Goal: Submit feedback/report problem

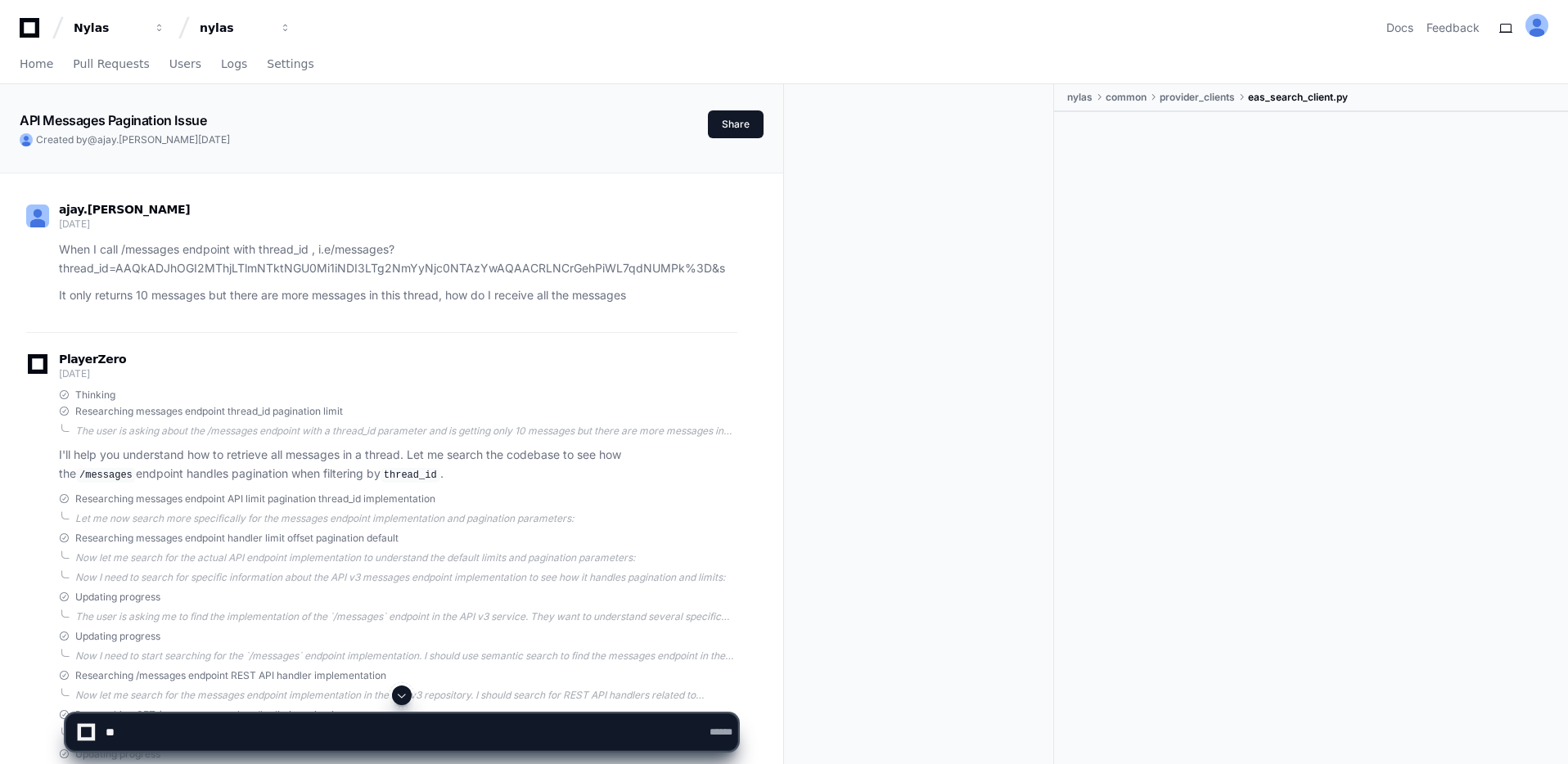
scroll to position [3005, 0]
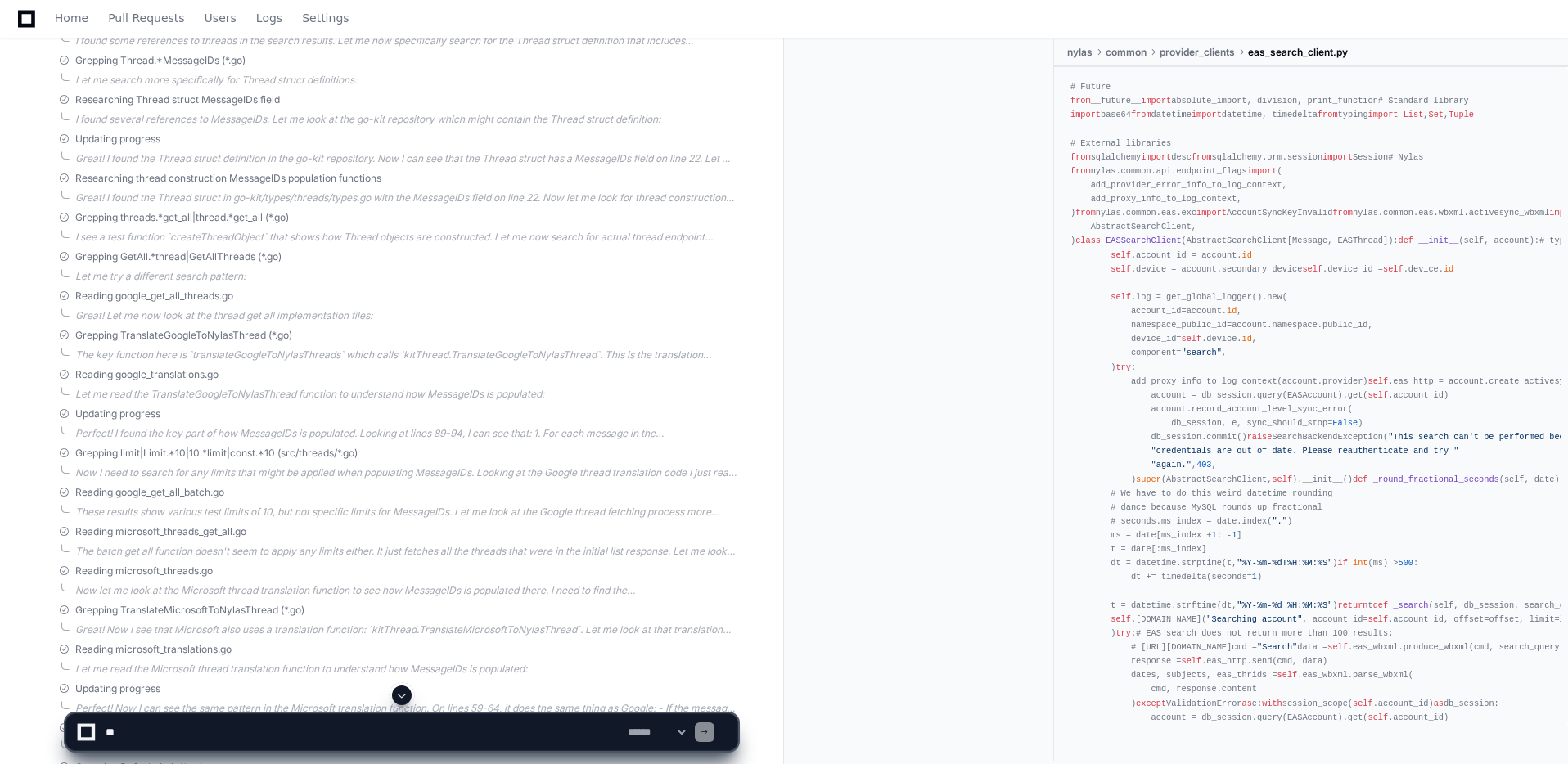
click at [198, 730] on textarea at bounding box center [363, 732] width 522 height 36
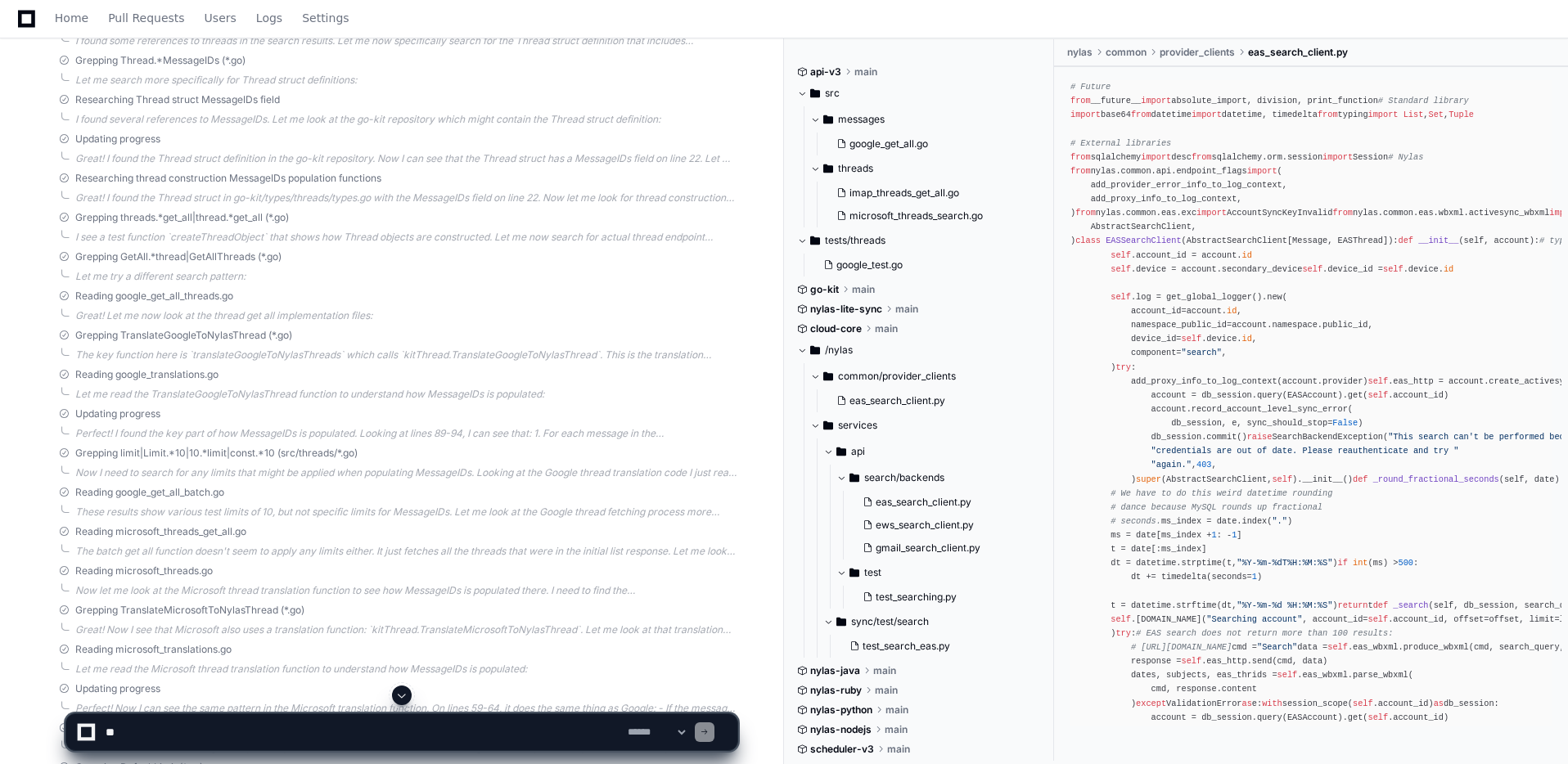
scroll to position [0, 0]
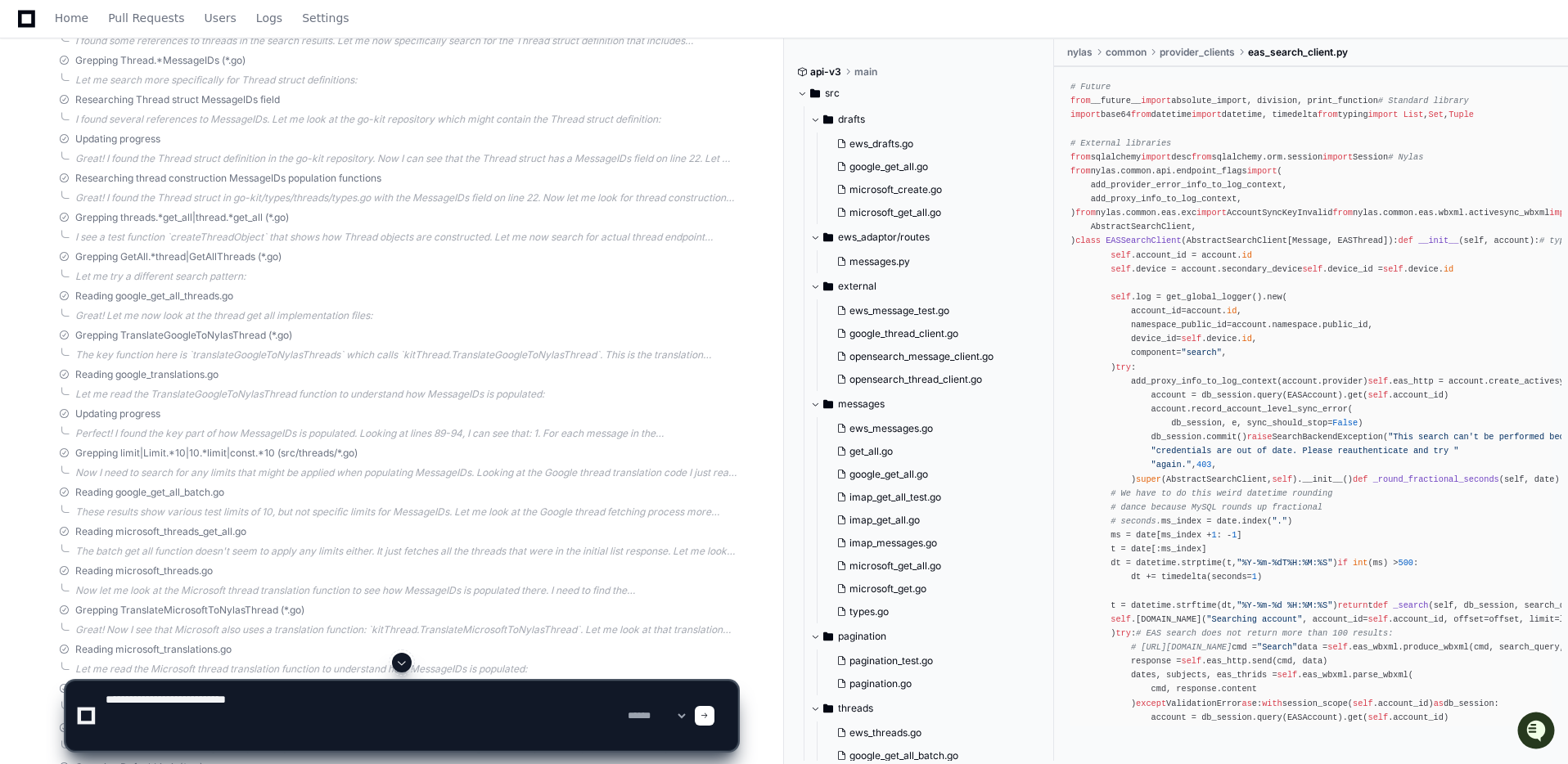
paste textarea "**********"
type textarea "**********"
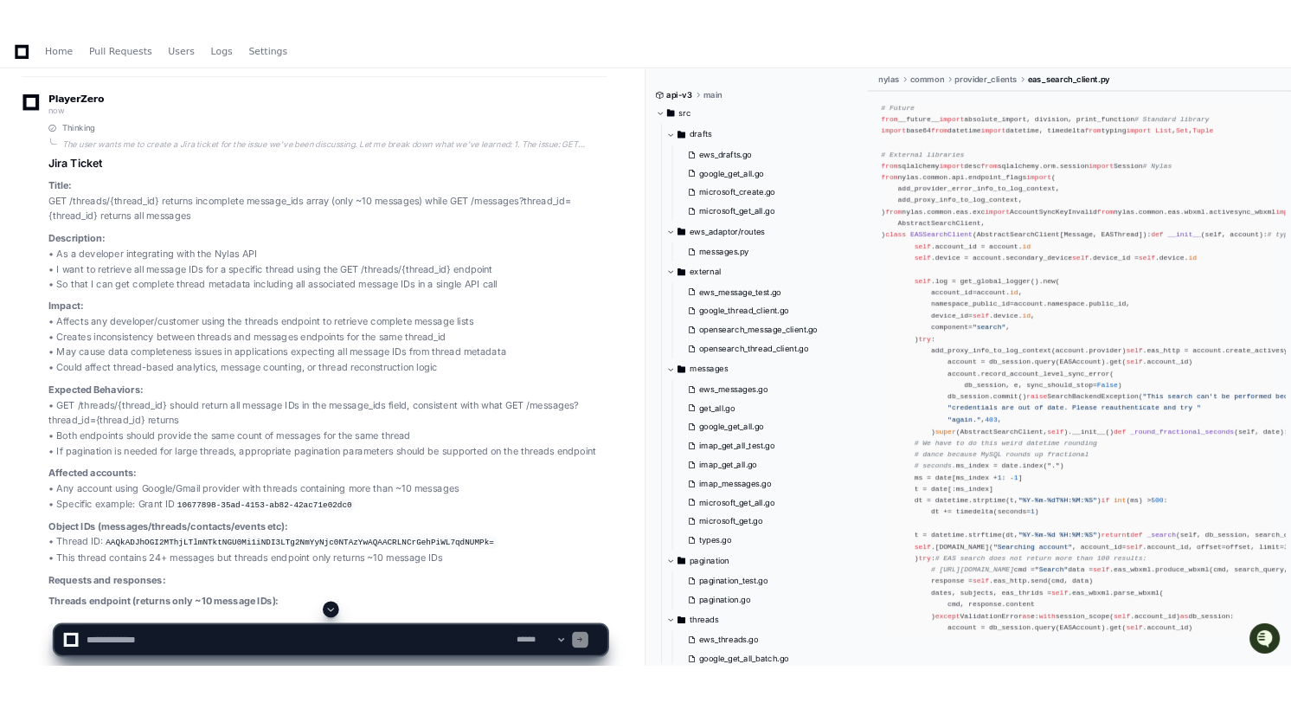
scroll to position [7055, 0]
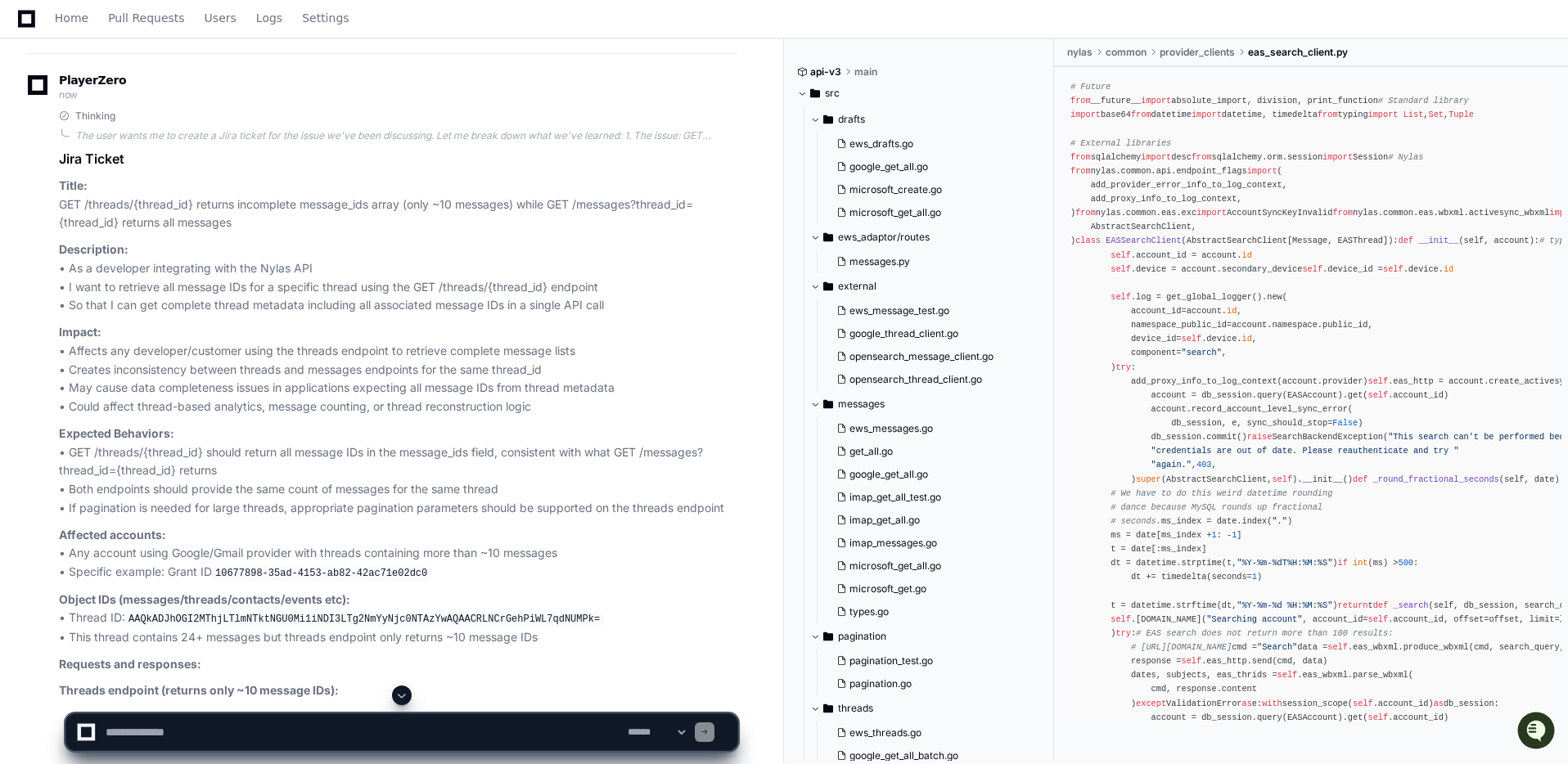
click at [294, 233] on p "Title: GET /threads/{thread_id} returns incomplete message_ids array (only ~10 …" at bounding box center [397, 204] width 678 height 56
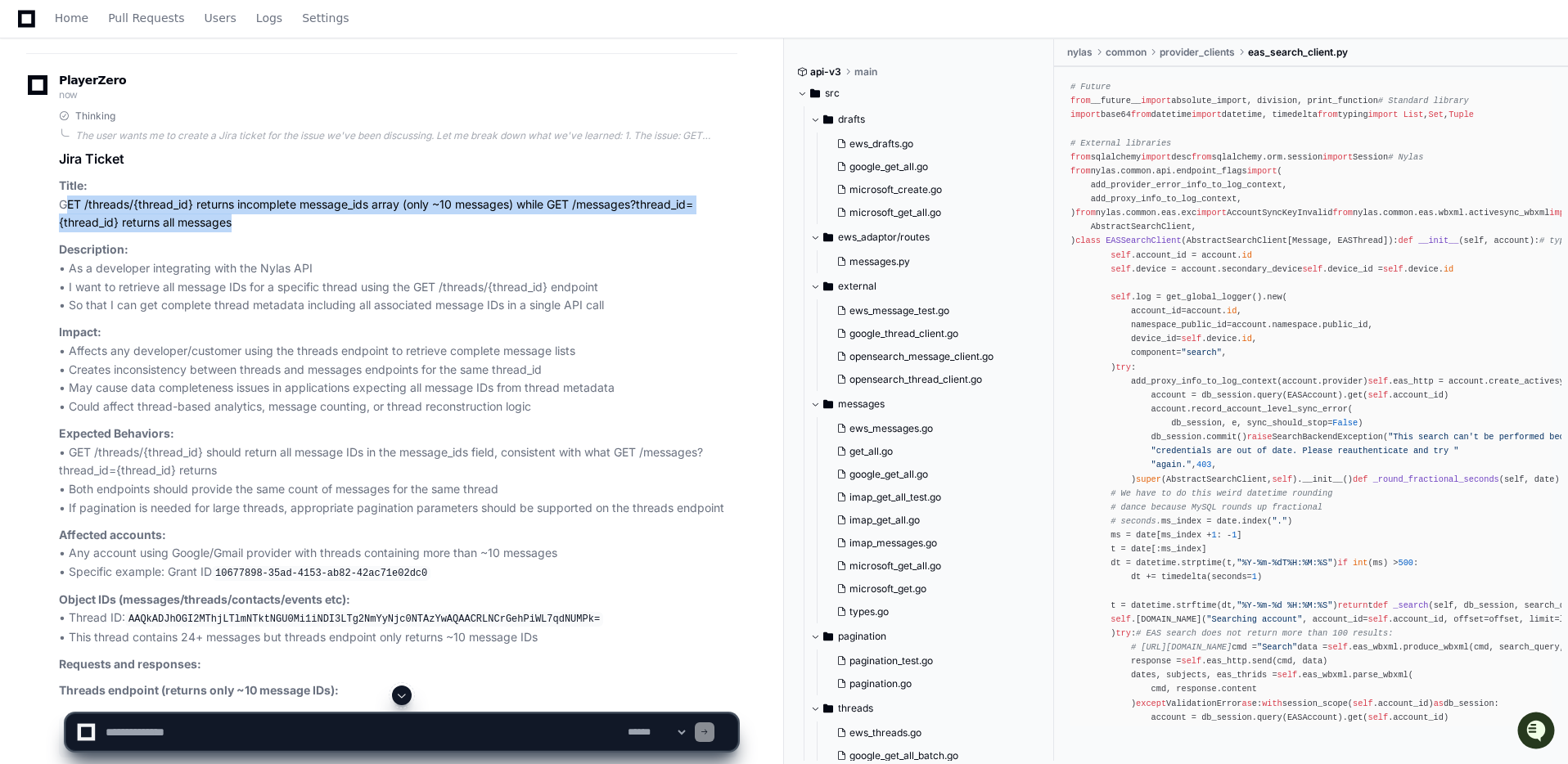
click at [294, 233] on p "Title: GET /threads/{thread_id} returns incomplete message_ids array (only ~10 …" at bounding box center [397, 204] width 678 height 56
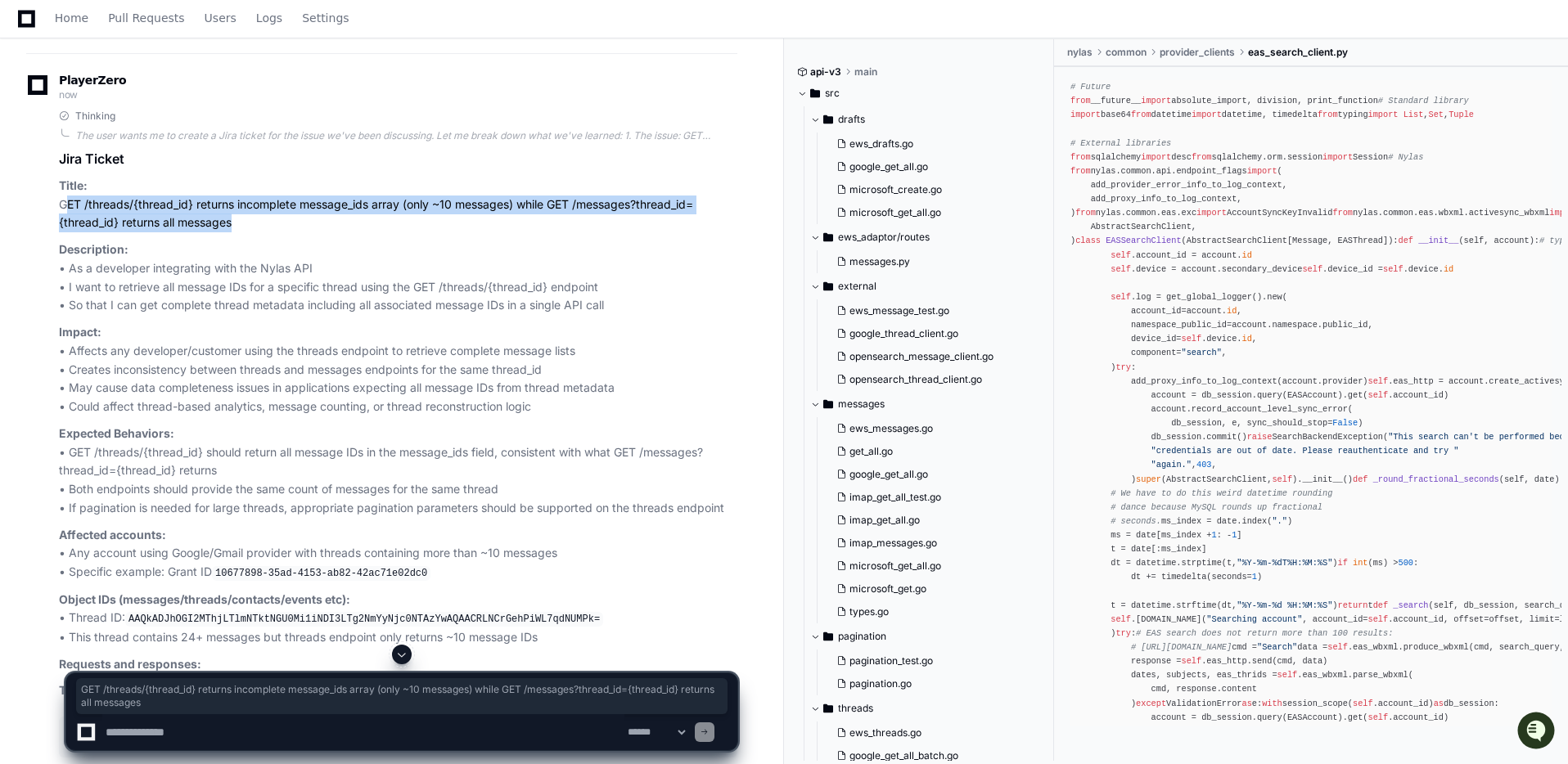
copy article "GET /threads/{thread_id} returns incomplete message_ids array (only ~10 message…"
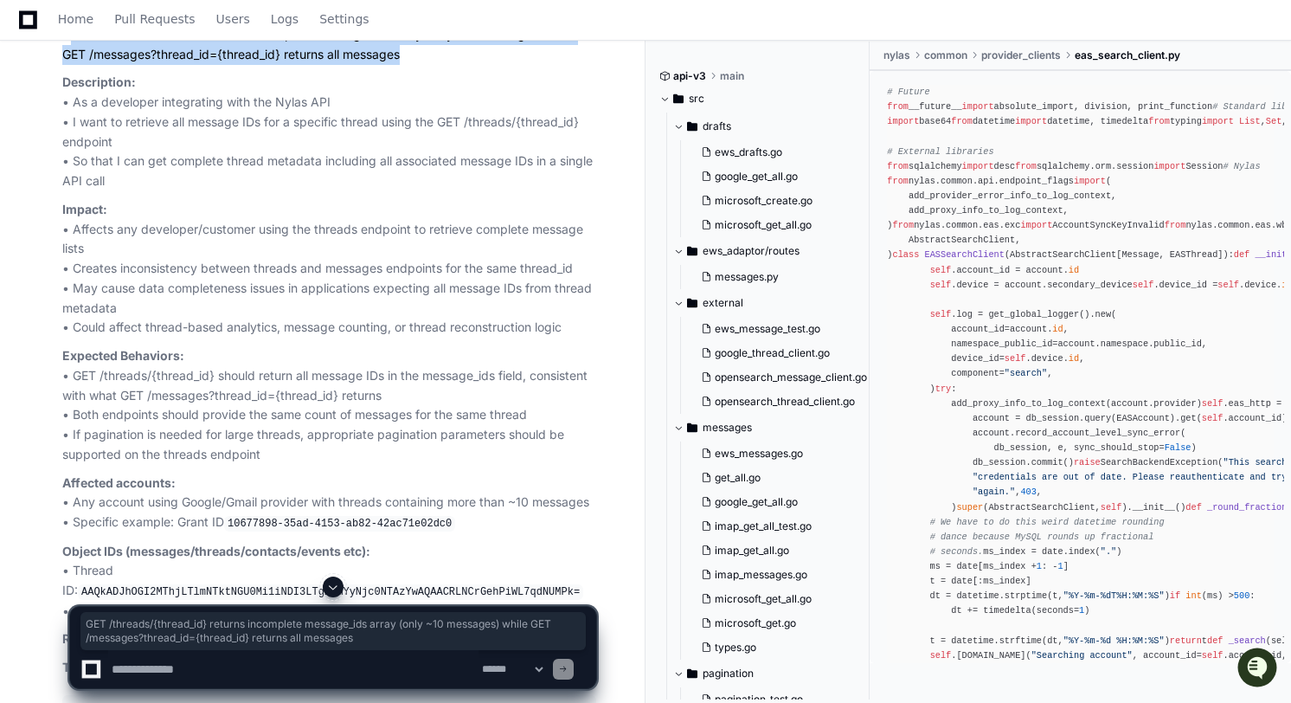
scroll to position [7594, 0]
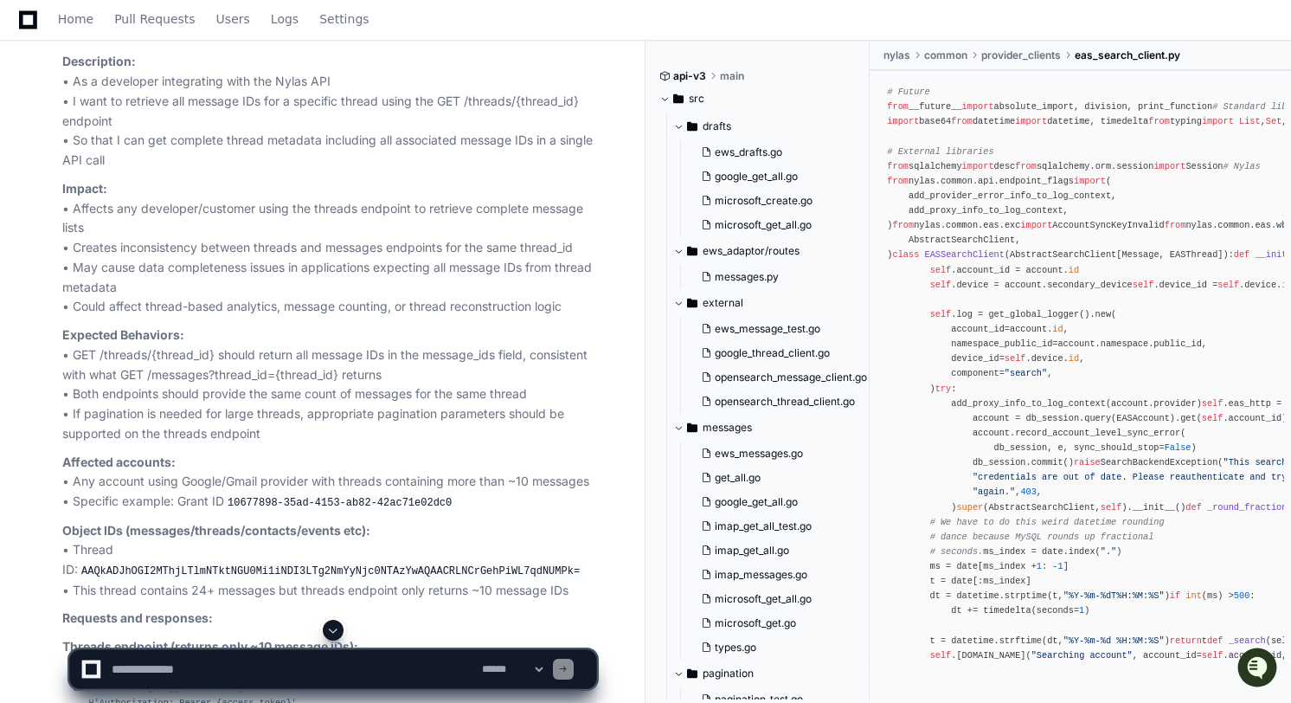
click at [212, 170] on p "Description: • As a developer integrating with the Nylas API • I want to retrie…" at bounding box center [329, 111] width 534 height 119
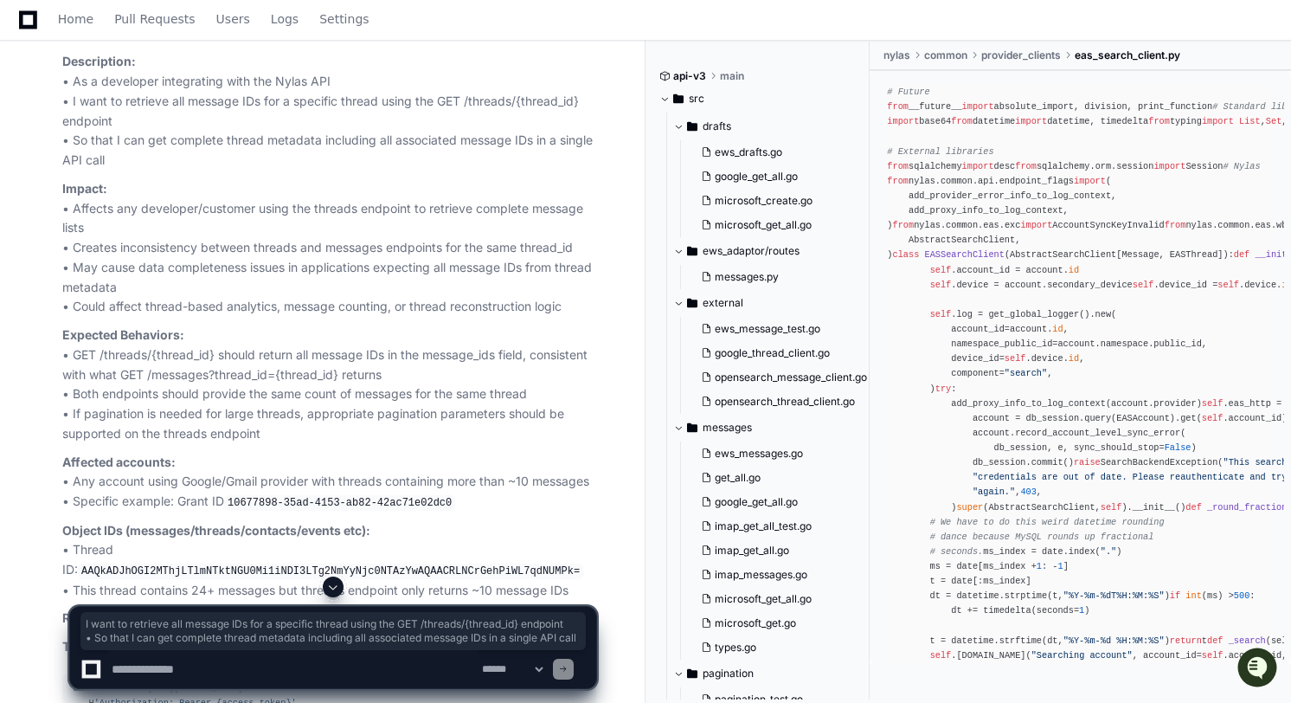
drag, startPoint x: 74, startPoint y: 183, endPoint x: 197, endPoint y: 245, distance: 138.1
click at [197, 170] on p "Description: • As a developer integrating with the Nylas API • I want to retrie…" at bounding box center [329, 111] width 534 height 119
copy p "I want to retrieve all message IDs for a specific thread using the GET /threads…"
click at [165, 170] on p "Description: • As a developer integrating with the Nylas API • I want to retrie…" at bounding box center [329, 111] width 534 height 119
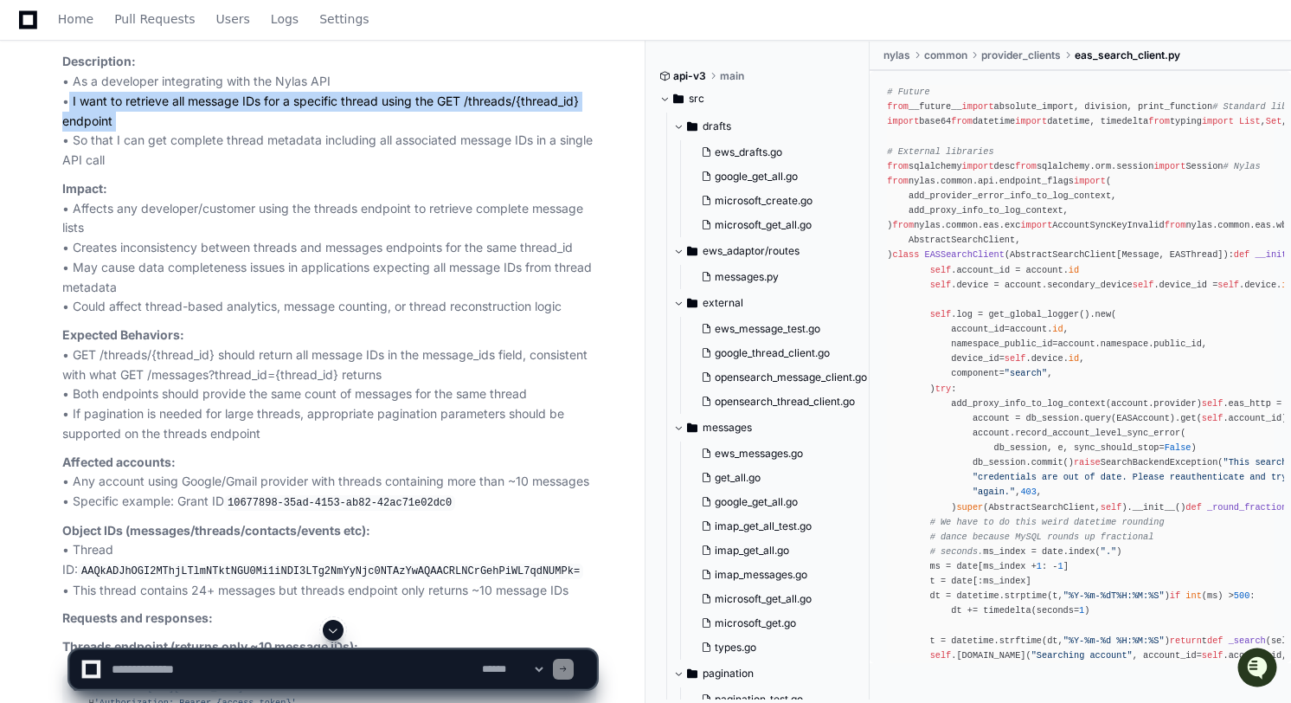
click at [165, 170] on p "Description: • As a developer integrating with the Nylas API • I want to retrie…" at bounding box center [329, 111] width 534 height 119
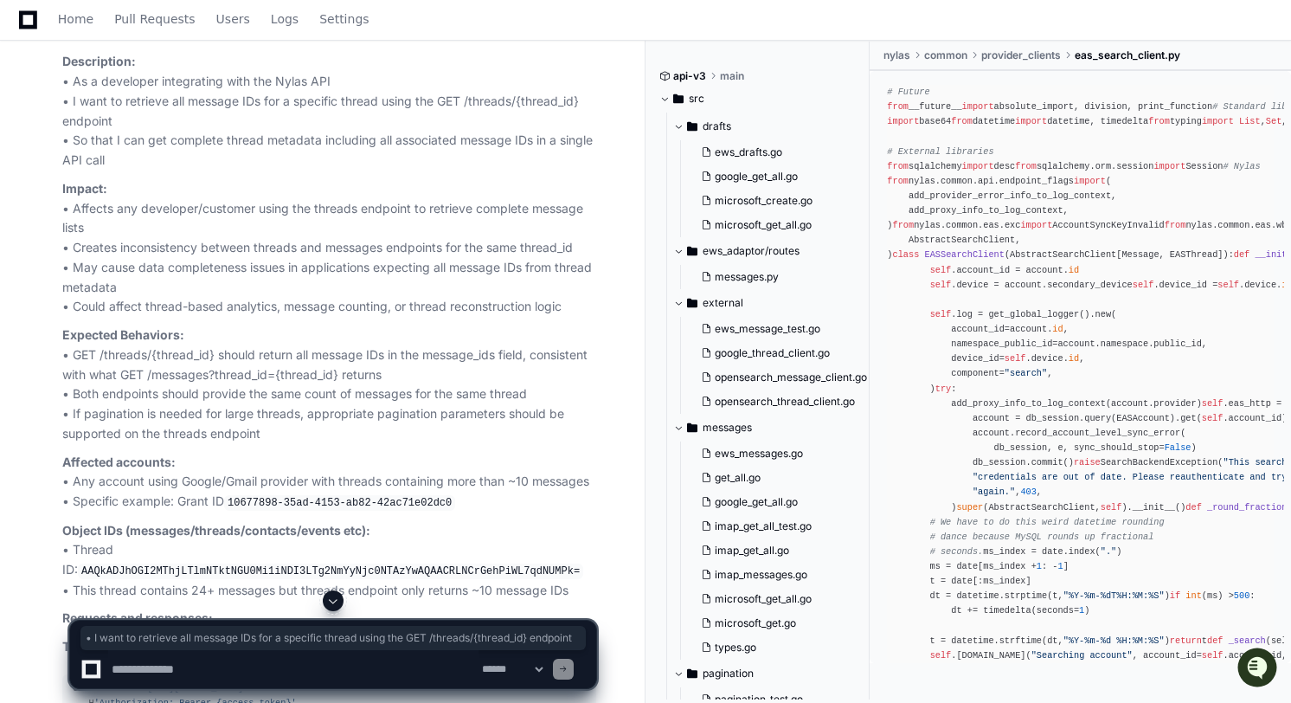
click at [104, 170] on p "Description: • As a developer integrating with the Nylas API • I want to retrie…" at bounding box center [329, 111] width 534 height 119
drag, startPoint x: 74, startPoint y: 170, endPoint x: 326, endPoint y: 169, distance: 251.8
click at [326, 169] on p "Description: • As a developer integrating with the Nylas API • I want to retrie…" at bounding box center [329, 111] width 534 height 119
copy p "As a developer integrating with the Nylas AP"
click at [82, 170] on p "Description: • As a developer integrating with the Nylas API • I want to retrie…" at bounding box center [329, 111] width 534 height 119
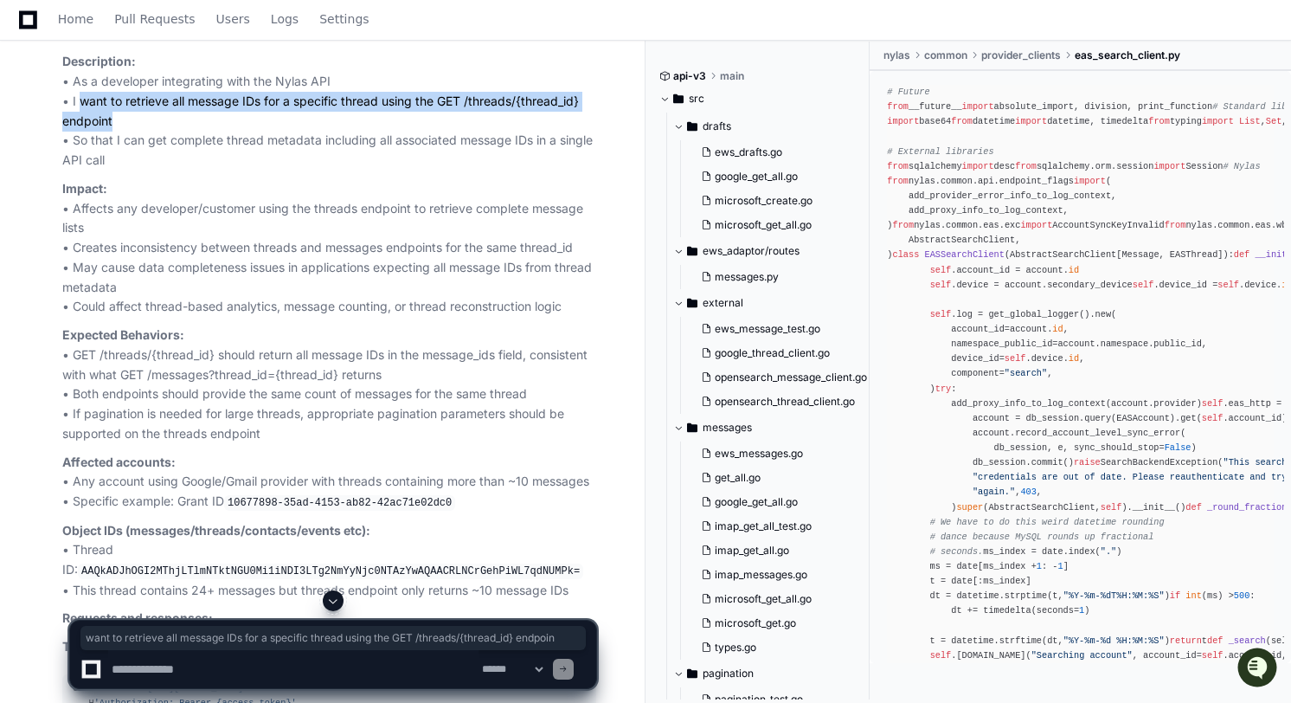
drag, startPoint x: 74, startPoint y: 188, endPoint x: 109, endPoint y: 207, distance: 39.5
click at [109, 170] on p "Description: • As a developer integrating with the Nylas API • I want to retrie…" at bounding box center [329, 111] width 534 height 119
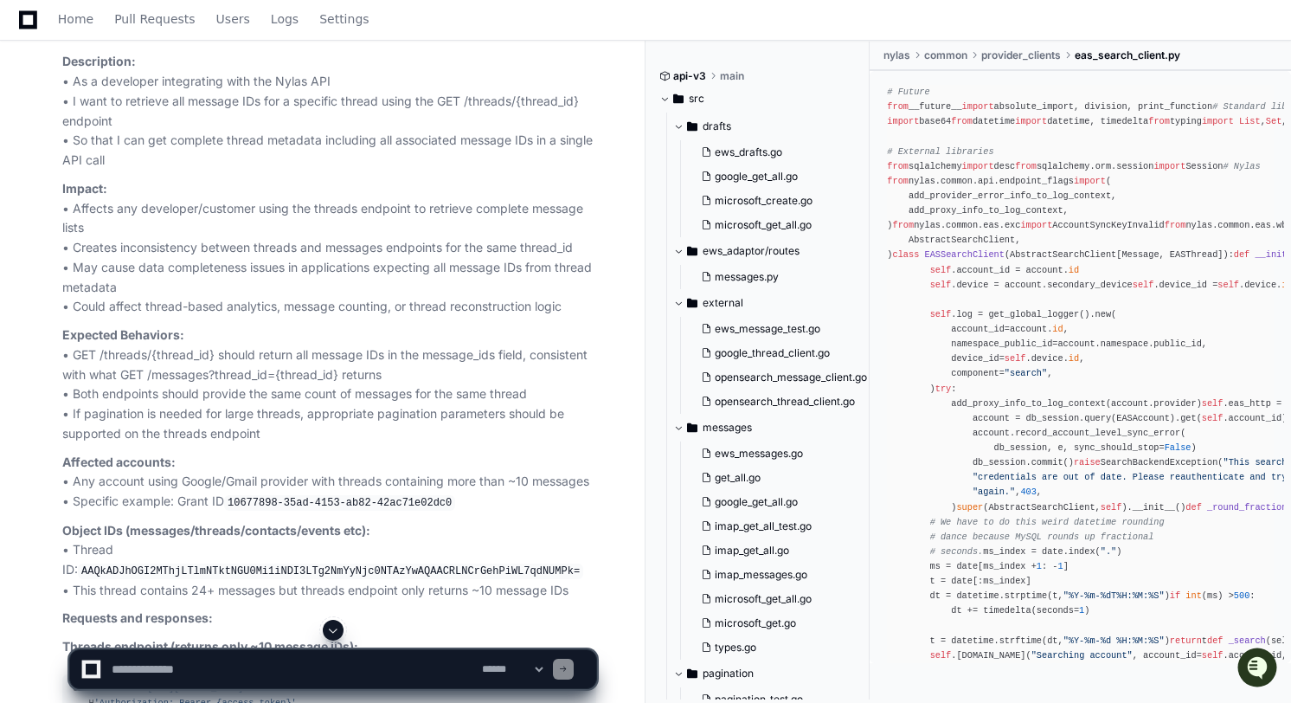
click at [109, 170] on p "Description: • As a developer integrating with the Nylas API • I want to retrie…" at bounding box center [329, 111] width 534 height 119
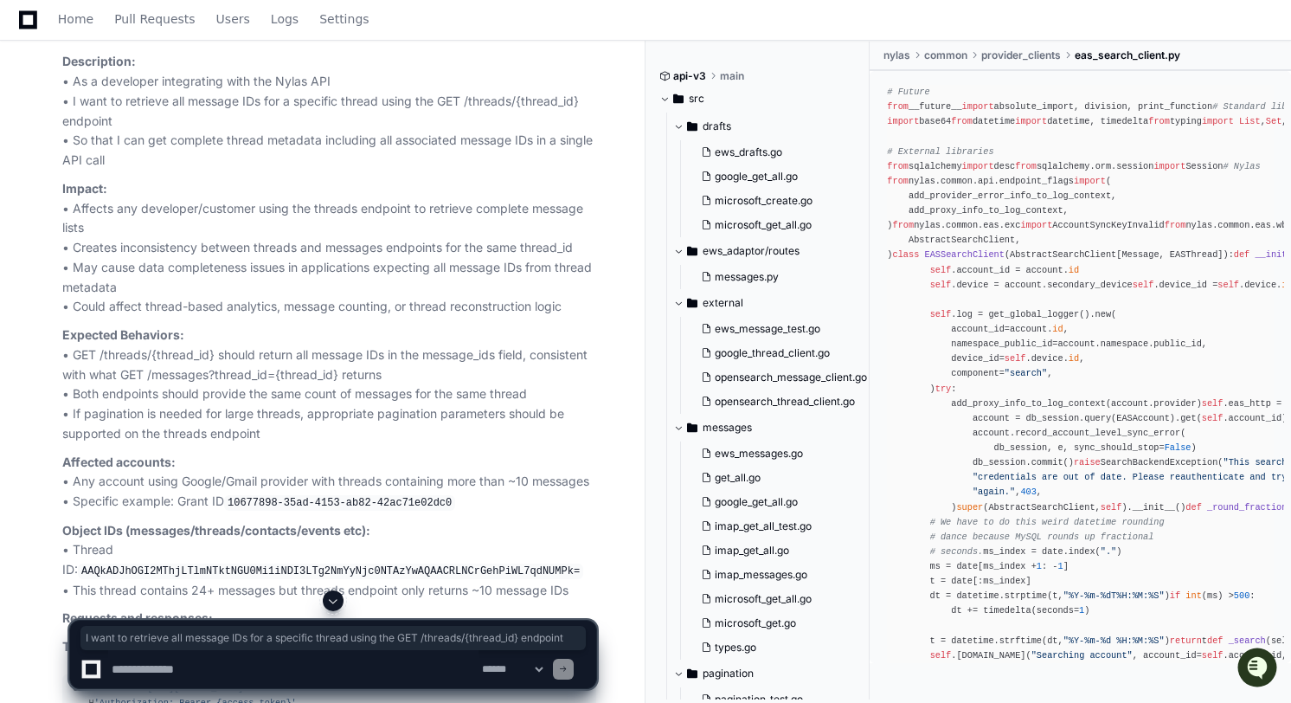
drag, startPoint x: 120, startPoint y: 207, endPoint x: 69, endPoint y: 188, distance: 54.5
click at [69, 170] on p "Description: • As a developer integrating with the Nylas API • I want to retrie…" at bounding box center [329, 111] width 534 height 119
copy p "I want to retrieve all message IDs for a specific thread using the GET /threads…"
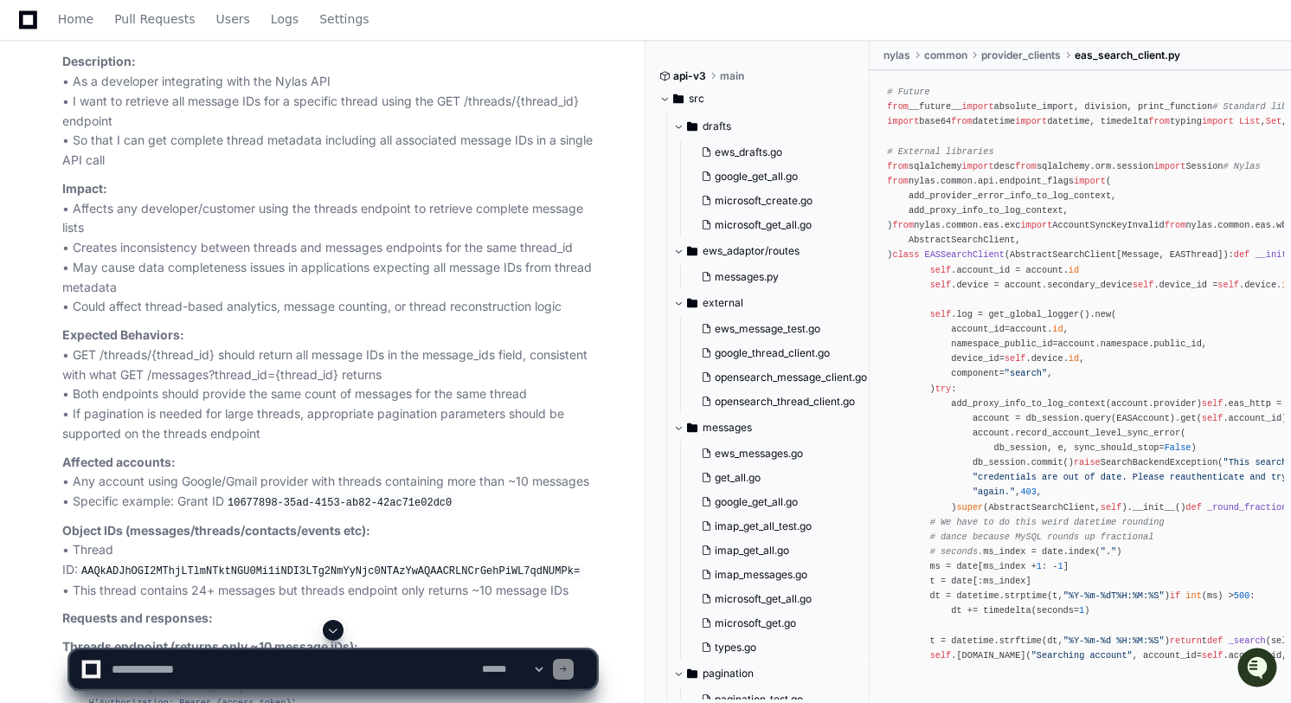
click at [115, 301] on p "Impact: • Affects any developer/customer using the threads endpoint to retrieve…" at bounding box center [329, 248] width 534 height 138
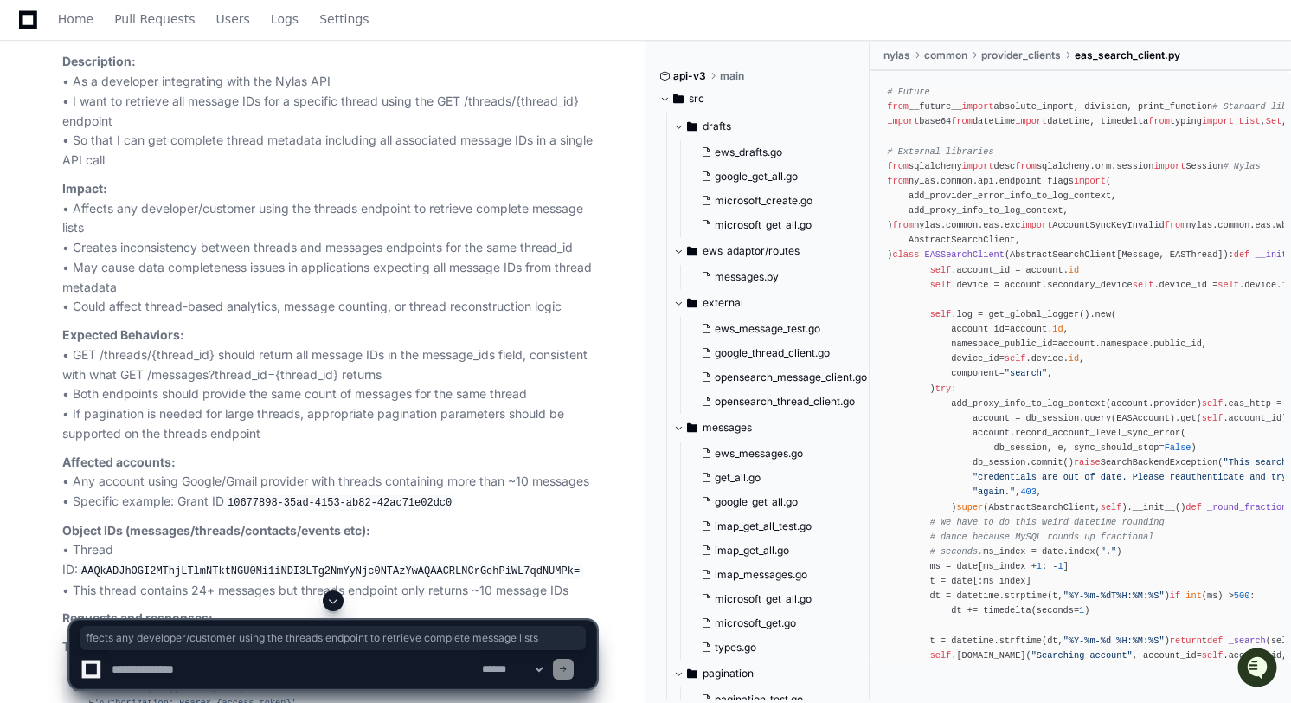
drag, startPoint x: 81, startPoint y: 292, endPoint x: 135, endPoint y: 318, distance: 59.2
click at [135, 317] on p "Impact: • Affects any developer/customer using the threads endpoint to retrieve…" at bounding box center [329, 248] width 534 height 138
click at [133, 316] on p "Impact: • Affects any developer/customer using the threads endpoint to retrieve…" at bounding box center [329, 248] width 534 height 138
drag, startPoint x: 122, startPoint y: 317, endPoint x: 69, endPoint y: 298, distance: 55.8
click at [69, 298] on p "Impact: • Affects any developer/customer using the threads endpoint to retrieve…" at bounding box center [329, 248] width 534 height 138
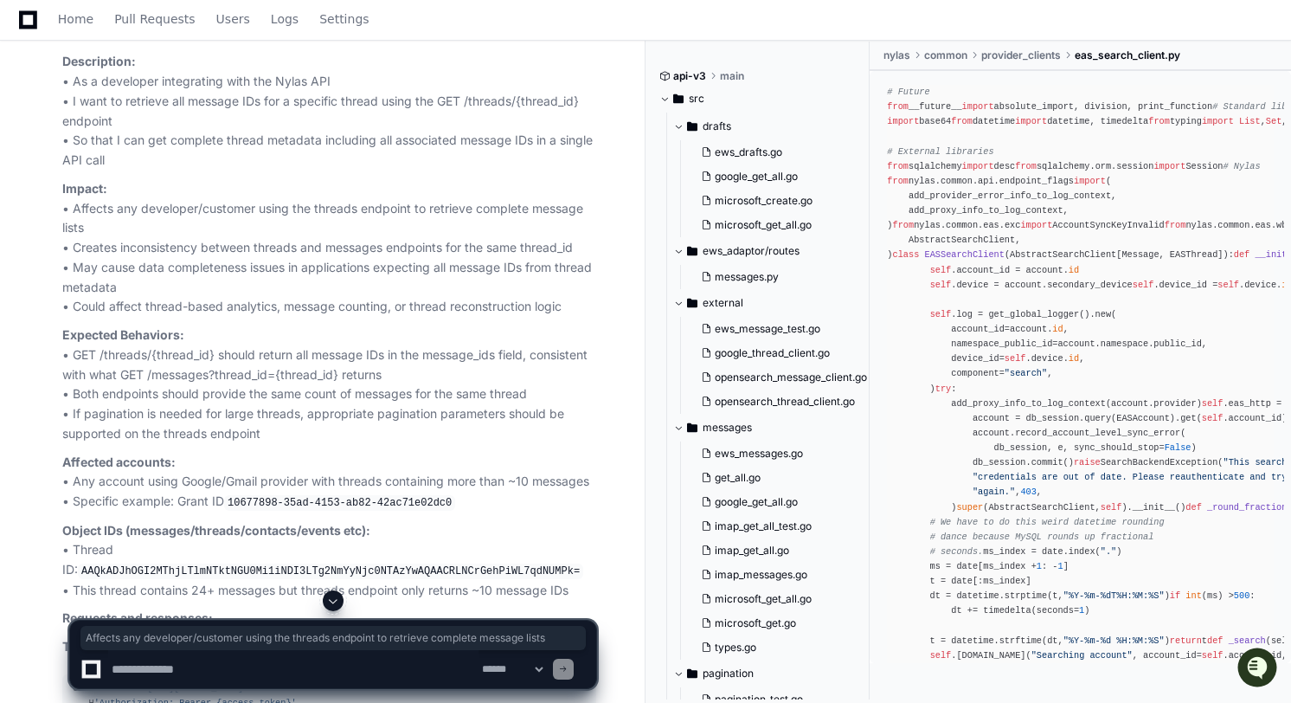
copy p "Affects any developer/customer using the threads endpoint to retrieve complete …"
drag, startPoint x: 138, startPoint y: 332, endPoint x: 123, endPoint y: 337, distance: 15.6
click at [138, 317] on p "Impact: • Affects any developer/customer using the threads endpoint to retrieve…" at bounding box center [329, 248] width 534 height 138
drag, startPoint x: 71, startPoint y: 337, endPoint x: 613, endPoint y: 328, distance: 542.5
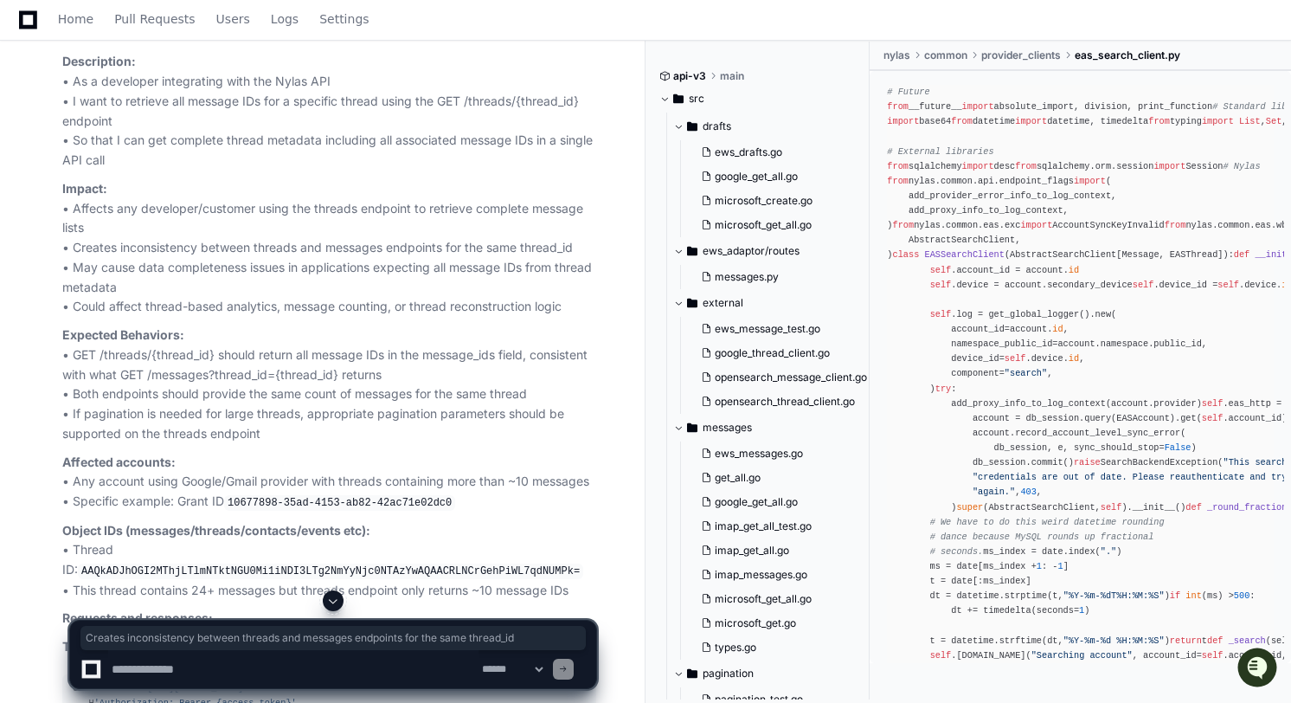
copy p "Creates inconsistency between threads and messages endpoints for the same threa…"
click at [160, 317] on p "Impact: • Affects any developer/customer using the threads endpoint to retrieve…" at bounding box center [329, 248] width 534 height 138
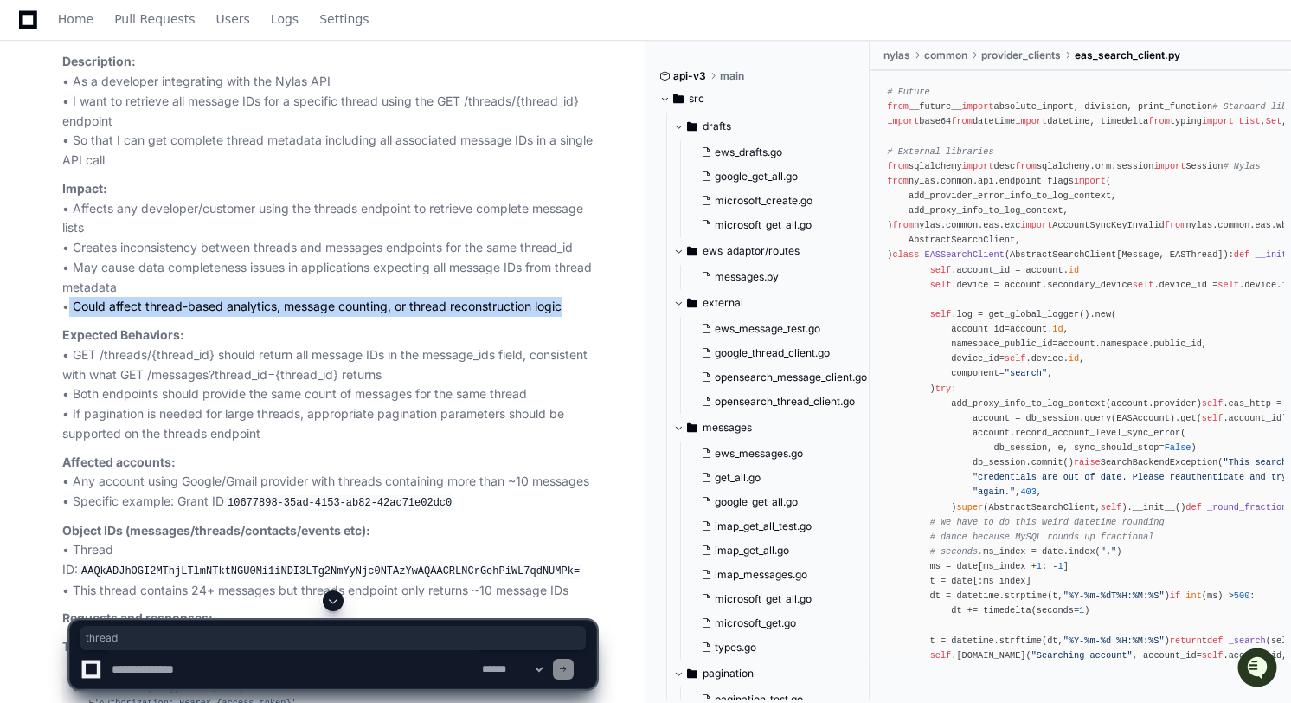
click at [160, 317] on p "Impact: • Affects any developer/customer using the threads endpoint to retrieve…" at bounding box center [329, 248] width 534 height 138
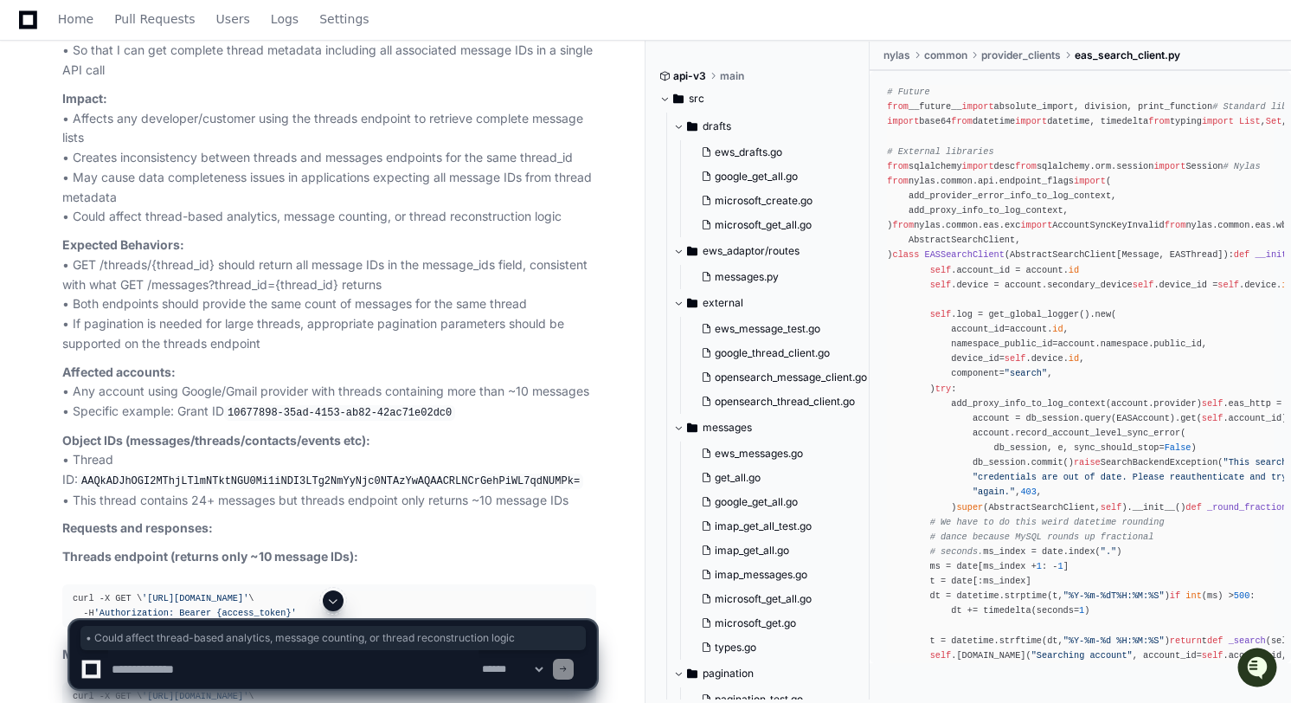
click at [125, 354] on p "Expected Behaviors: • GET /threads/{thread_id} should return all message IDs in…" at bounding box center [329, 294] width 534 height 119
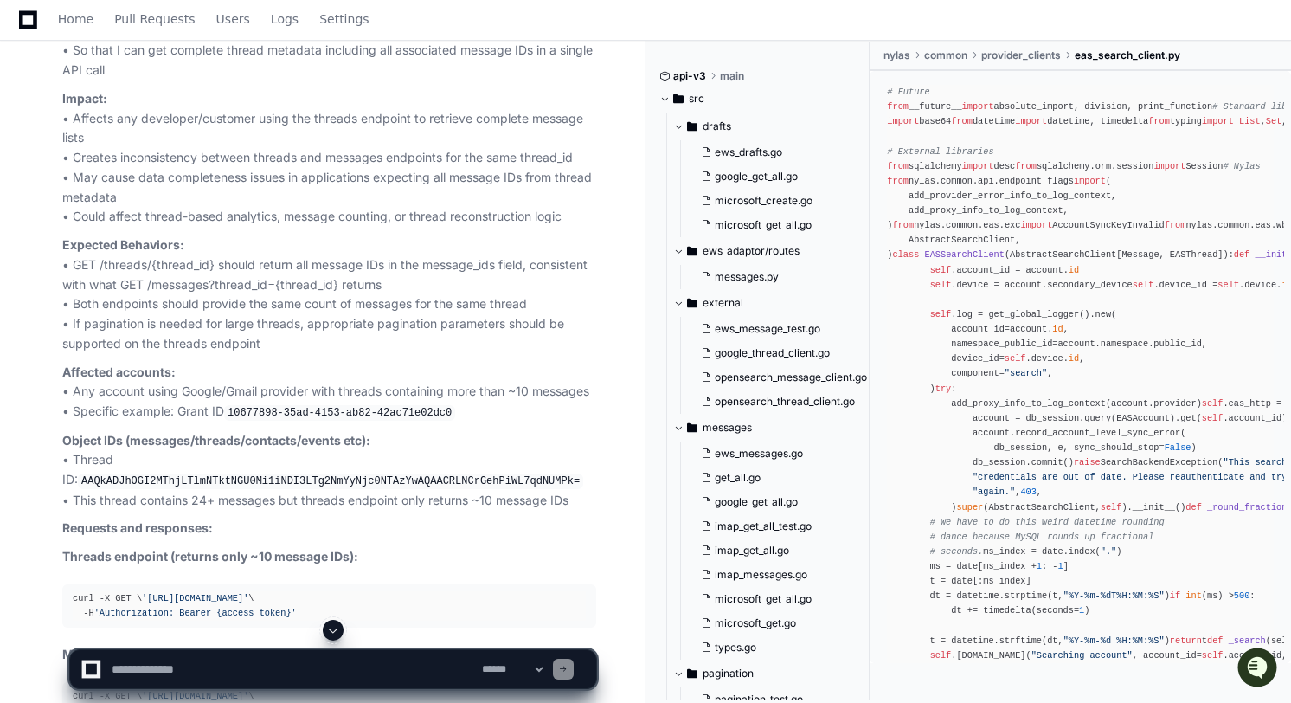
scroll to position [7685, 0]
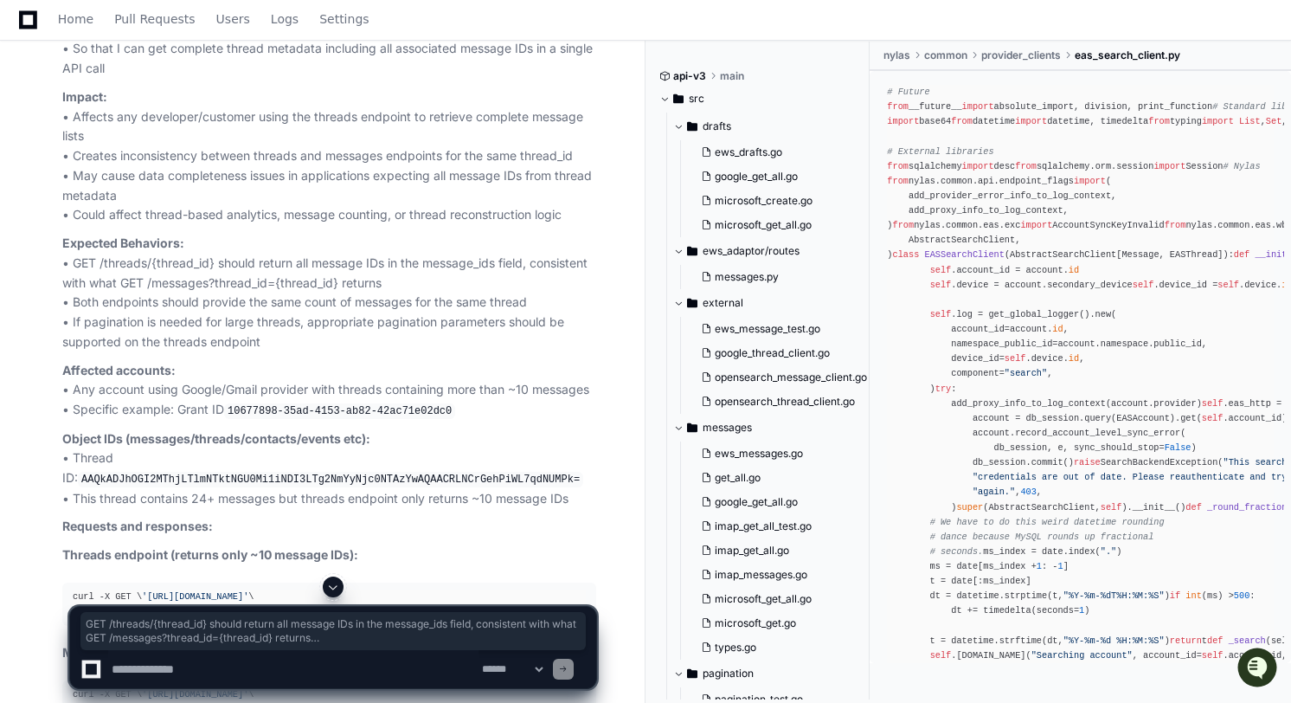
drag, startPoint x: 298, startPoint y: 425, endPoint x: 72, endPoint y: 351, distance: 237.5
click at [72, 351] on p "Expected Behaviors: • GET /threads/{thread_id} should return all message IDs in…" at bounding box center [329, 293] width 534 height 119
copy p "GET /threads/{thread_id} should return all message IDs in the message_ids field…"
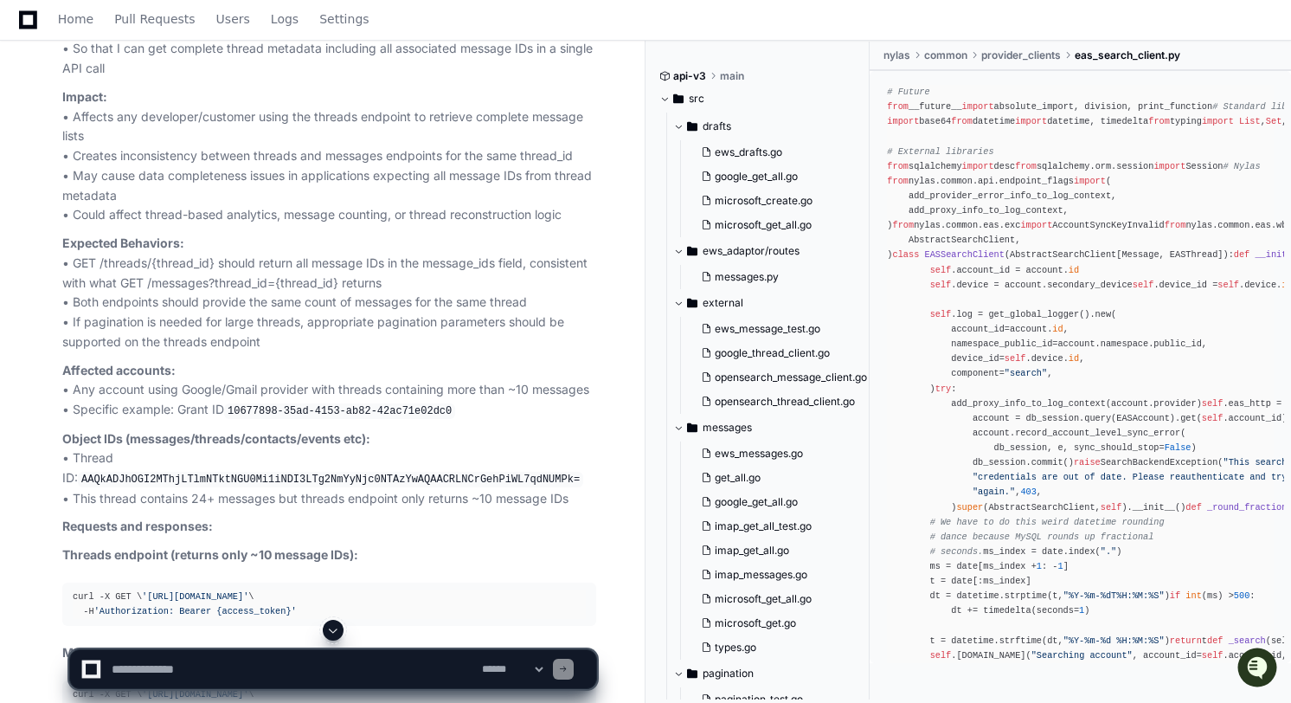
click at [126, 420] on p "Affected accounts: • Any account using Google/Gmail provider with threads conta…" at bounding box center [329, 391] width 534 height 60
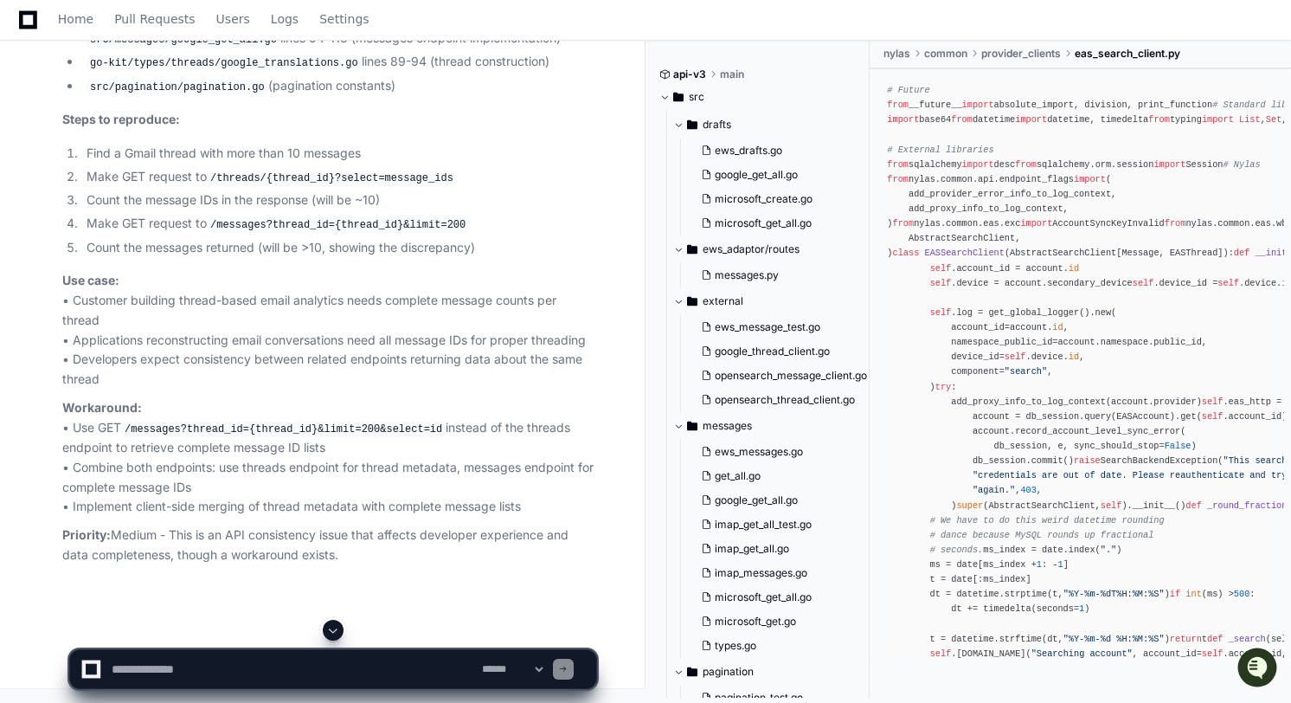
scroll to position [8598, 0]
drag, startPoint x: 238, startPoint y: 231, endPoint x: 267, endPoint y: 232, distance: 29.4
click at [239, 164] on li "Find a Gmail thread with more than 10 messages" at bounding box center [338, 154] width 515 height 20
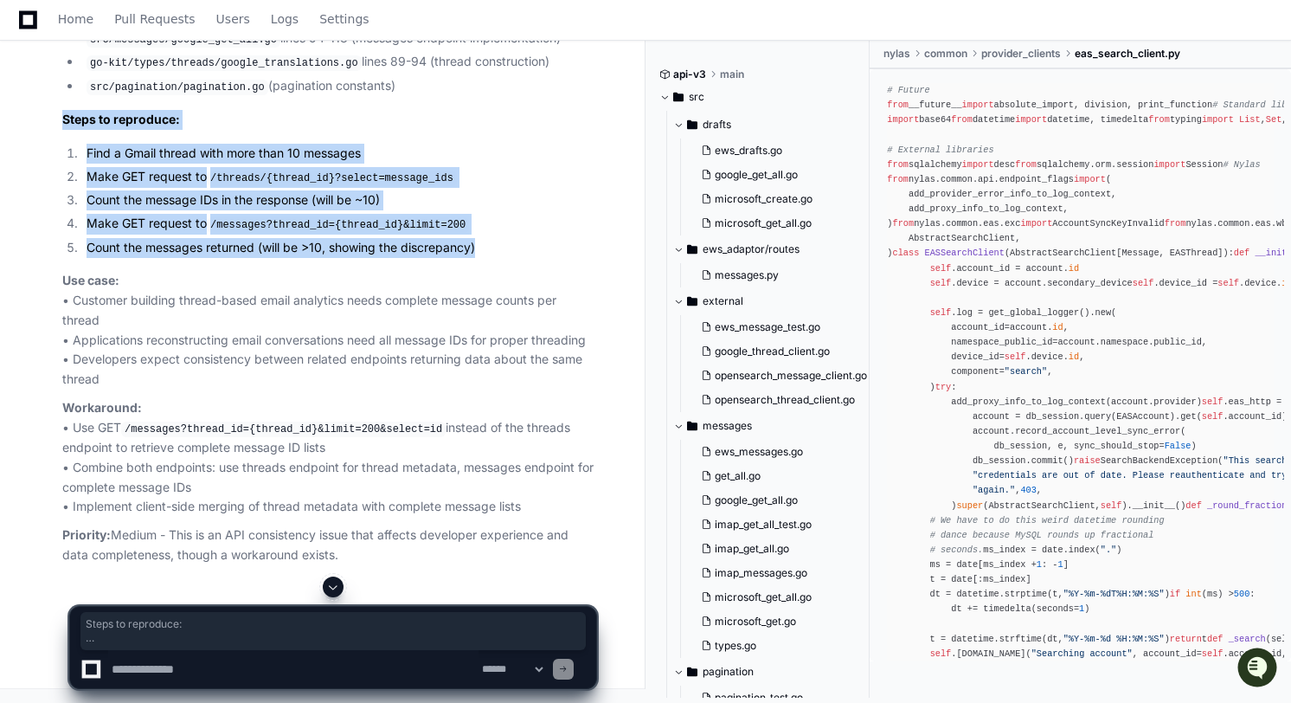
drag, startPoint x: 497, startPoint y: 324, endPoint x: 60, endPoint y: 198, distance: 455.4
copy article "Steps to reproduce: Find a Gmail thread with more than 10 messages Make GET req…"
